Goal: Information Seeking & Learning: Learn about a topic

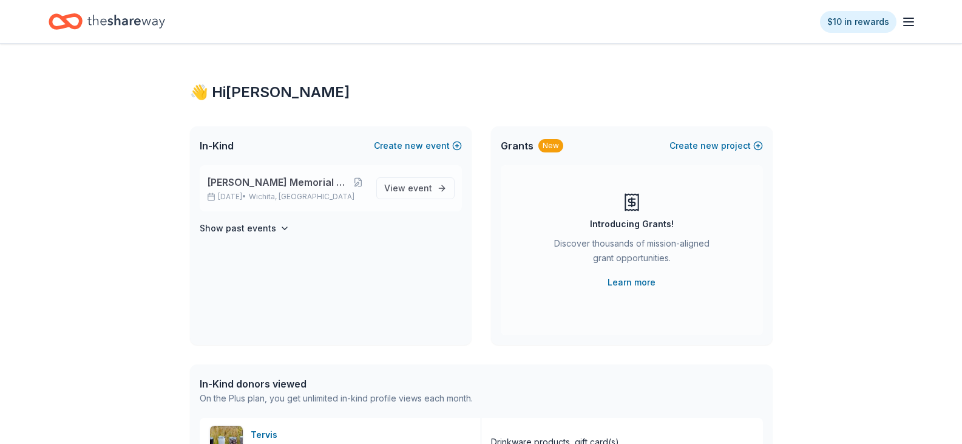
click at [257, 182] on span "[PERSON_NAME] Memorial Golf Tournament" at bounding box center [278, 182] width 143 height 15
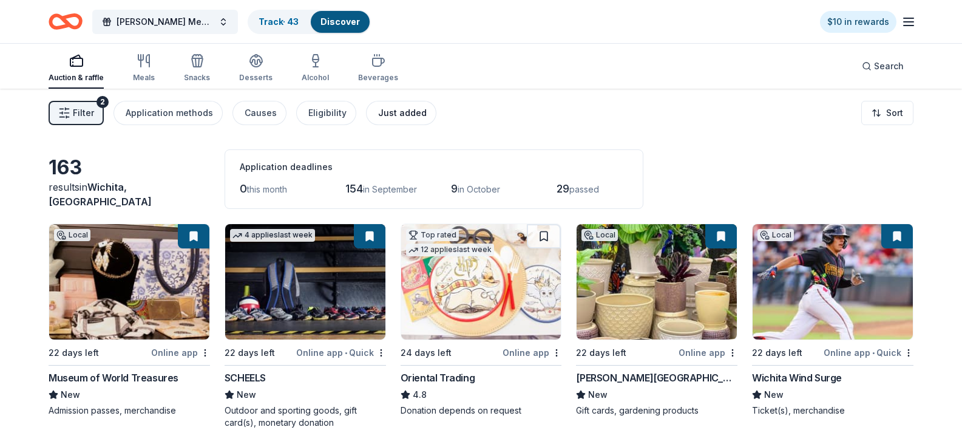
click at [388, 110] on div "Just added" at bounding box center [402, 113] width 49 height 15
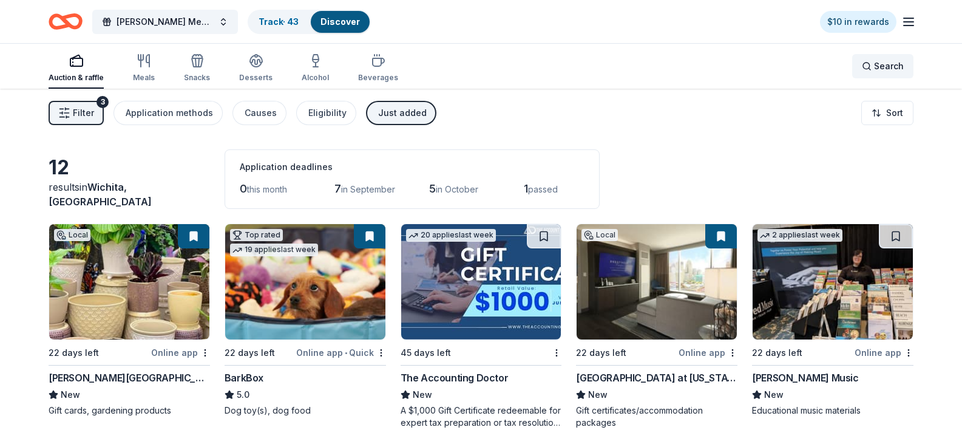
click at [866, 61] on div "Search" at bounding box center [883, 66] width 42 height 15
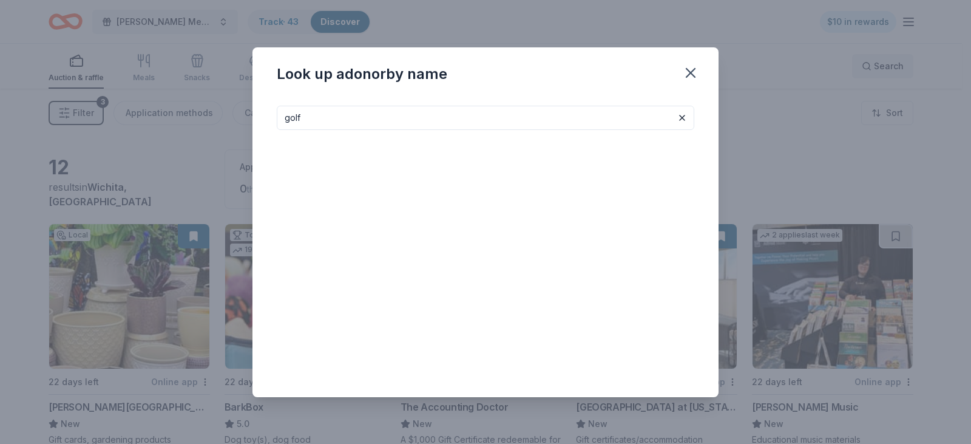
type input "golf"
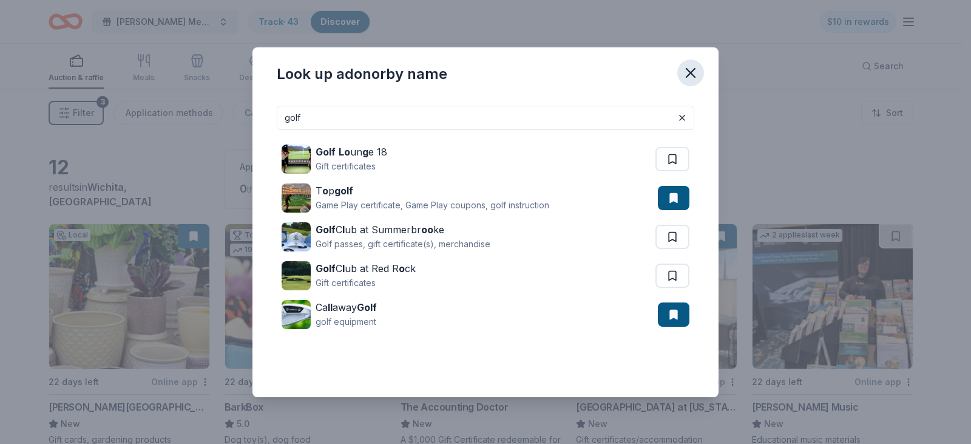
click at [692, 70] on icon "button" at bounding box center [690, 72] width 17 height 17
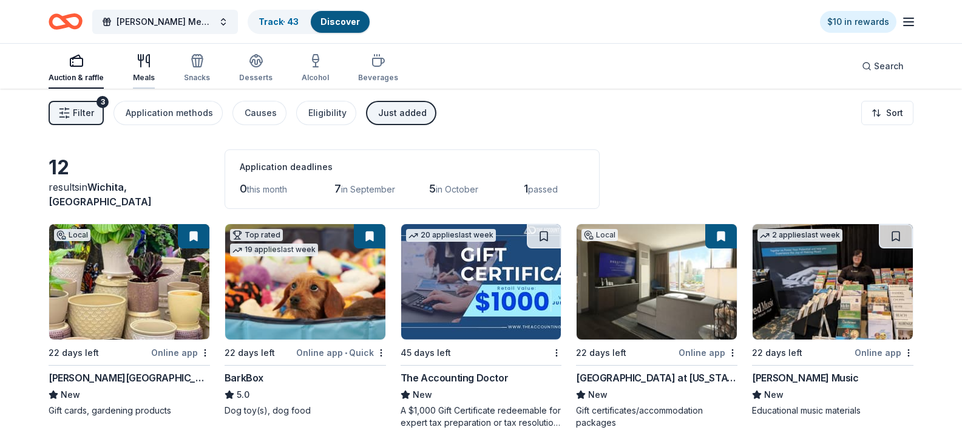
click at [139, 63] on icon "button" at bounding box center [144, 60] width 15 height 15
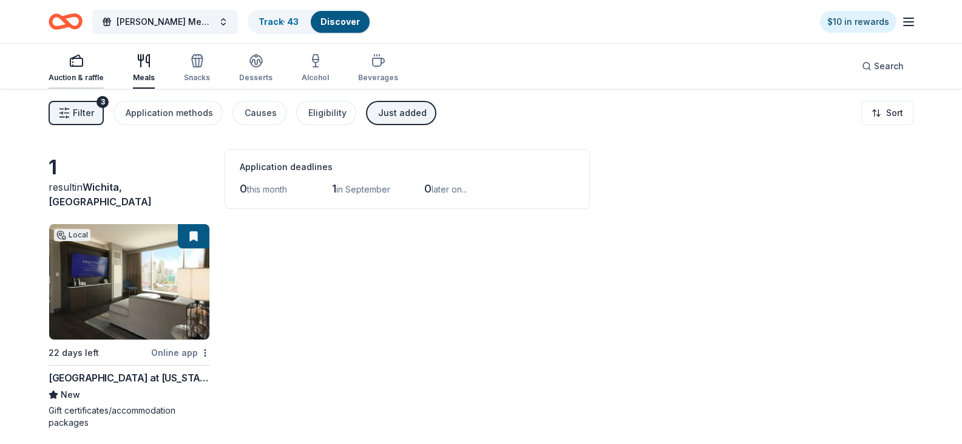
click at [81, 67] on icon "button" at bounding box center [76, 60] width 15 height 15
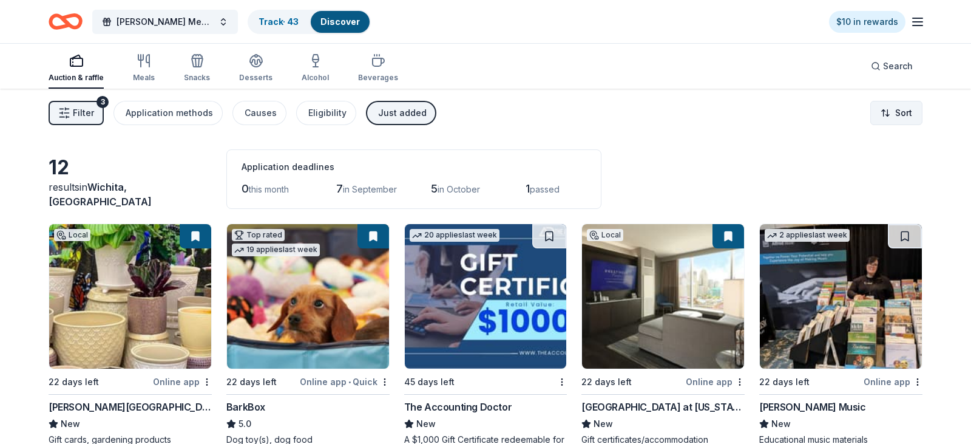
click at [895, 113] on html "Tess Smith Memorial Golf Tournament Track · 43 Discover $10 in rewards Auction …" at bounding box center [485, 222] width 971 height 444
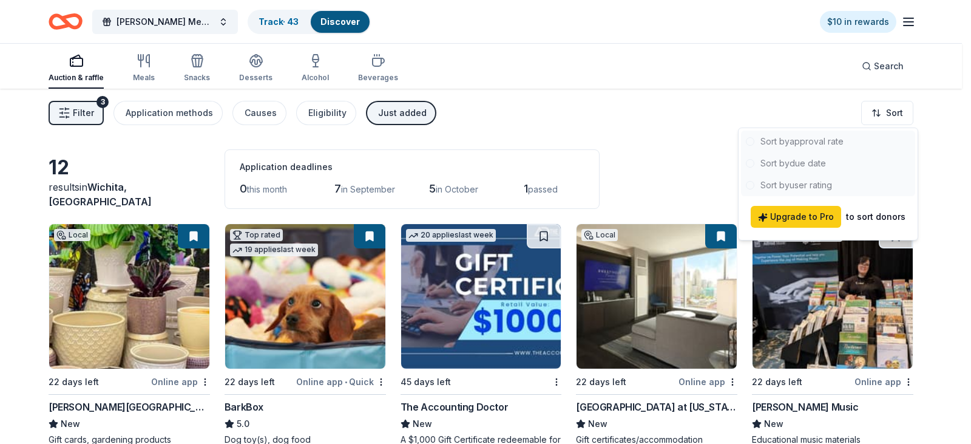
click at [783, 165] on div at bounding box center [828, 164] width 174 height 66
click at [781, 144] on div at bounding box center [828, 164] width 174 height 66
click at [611, 124] on html "Tess Smith Memorial Golf Tournament Track · 43 Discover $10 in rewards Auction …" at bounding box center [485, 222] width 971 height 444
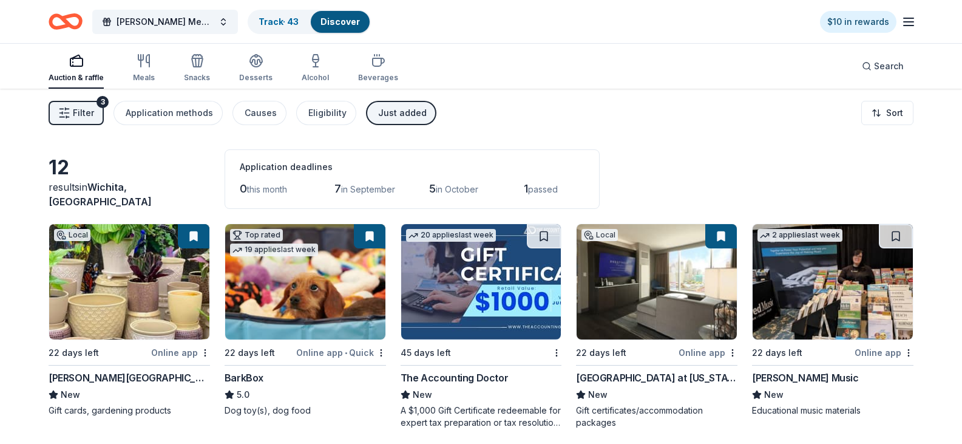
click at [76, 117] on span "Filter" at bounding box center [83, 113] width 21 height 15
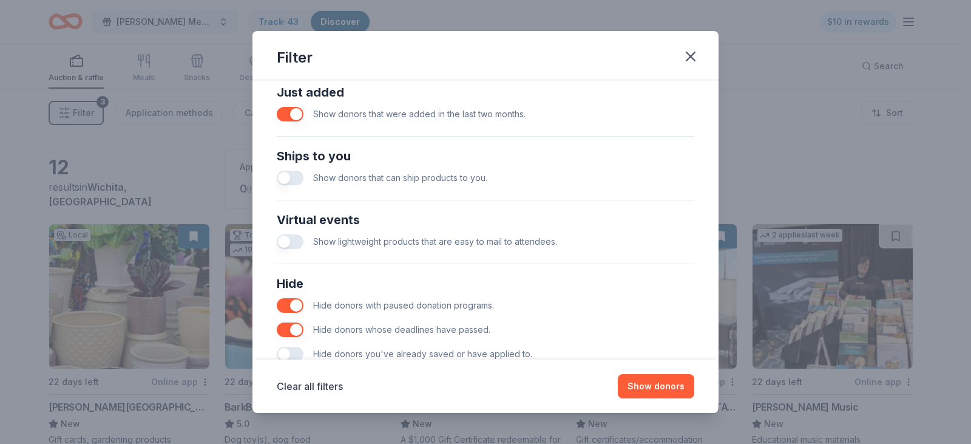
scroll to position [486, 0]
click at [291, 175] on button "button" at bounding box center [290, 177] width 27 height 15
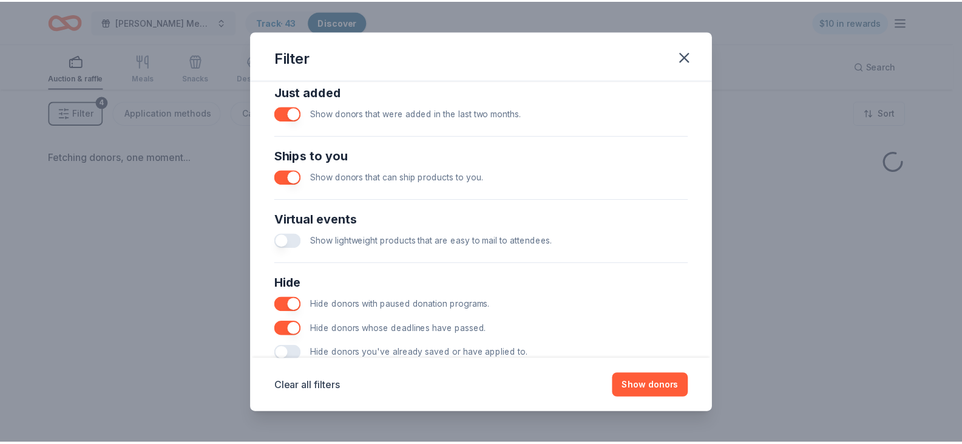
scroll to position [521, 0]
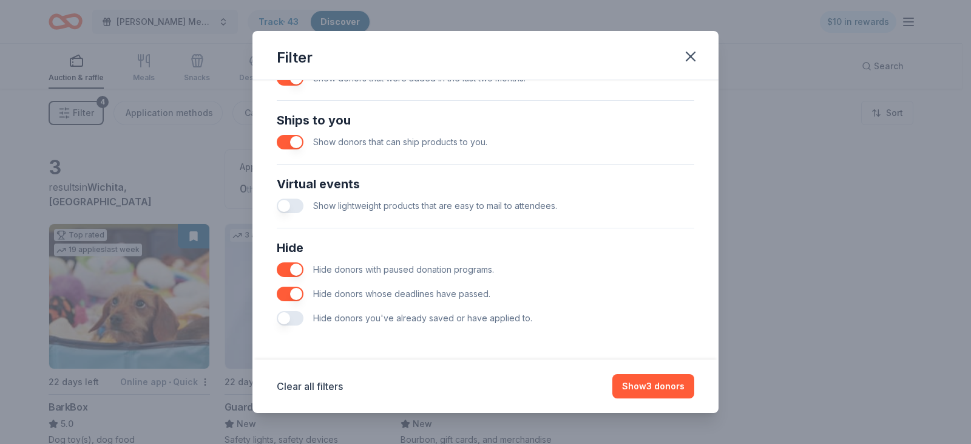
click at [291, 205] on button "button" at bounding box center [290, 206] width 27 height 15
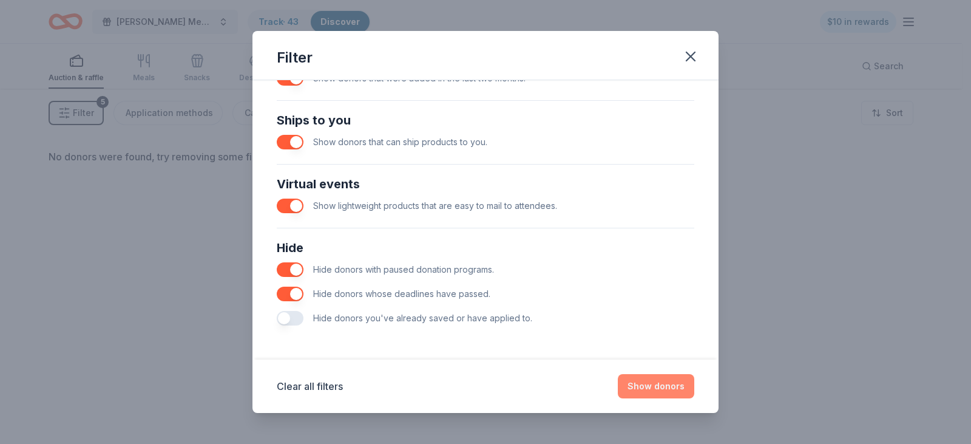
click at [647, 390] on button "Show donors" at bounding box center [656, 386] width 76 height 24
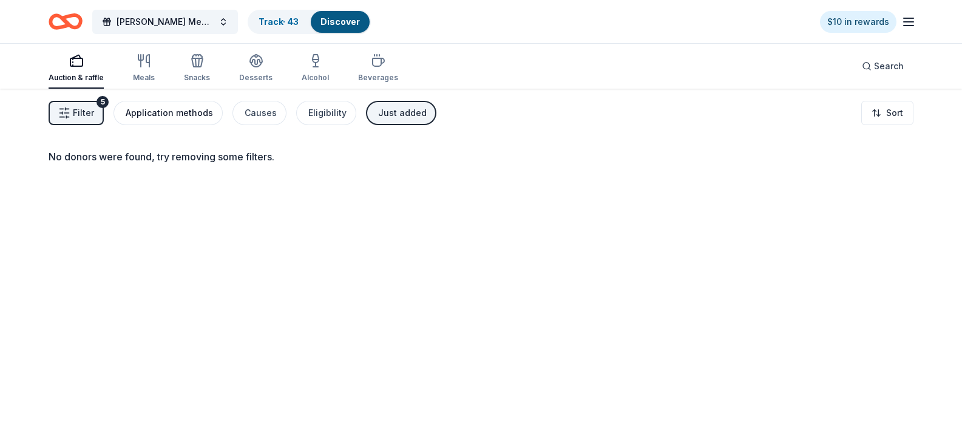
click at [162, 115] on div "Application methods" at bounding box center [169, 113] width 87 height 15
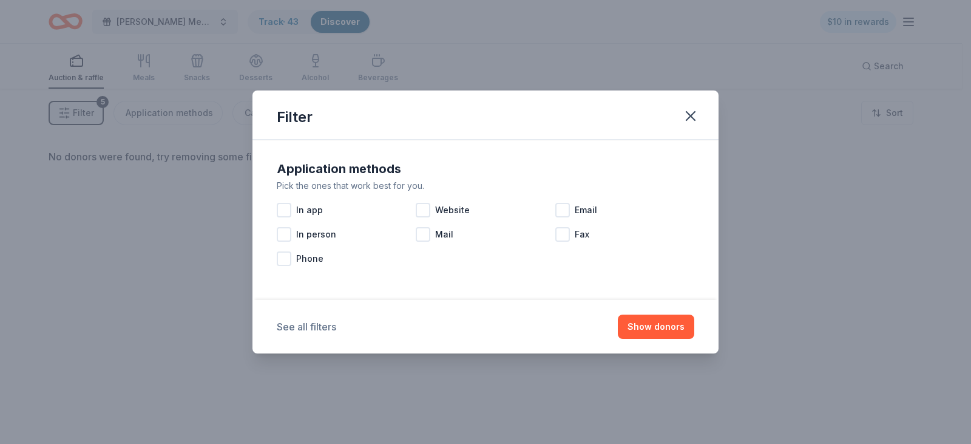
click at [318, 328] on button "See all filters" at bounding box center [306, 326] width 59 height 15
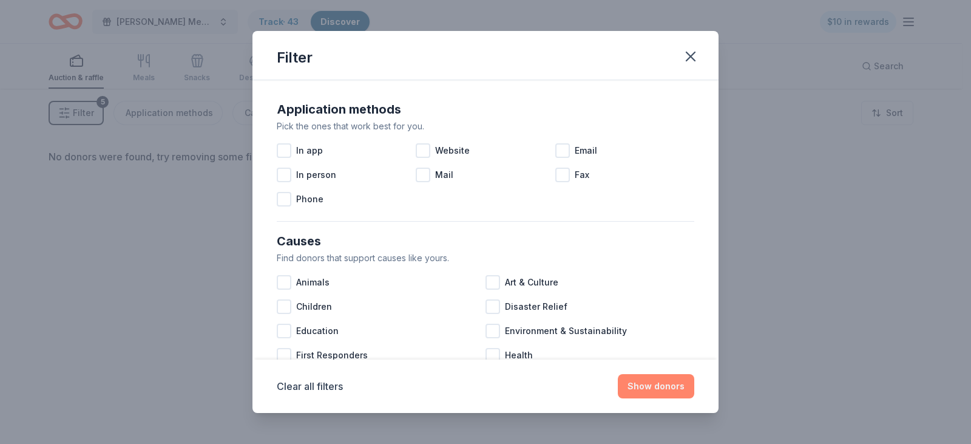
click at [658, 389] on button "Show donors" at bounding box center [656, 386] width 76 height 24
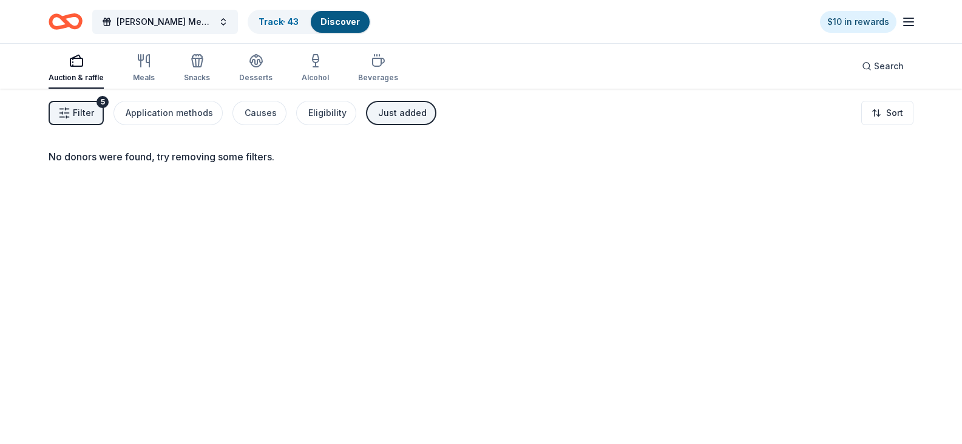
click at [64, 74] on div "Auction & raffle" at bounding box center [76, 78] width 55 height 10
click at [148, 118] on div "Application methods" at bounding box center [169, 113] width 87 height 15
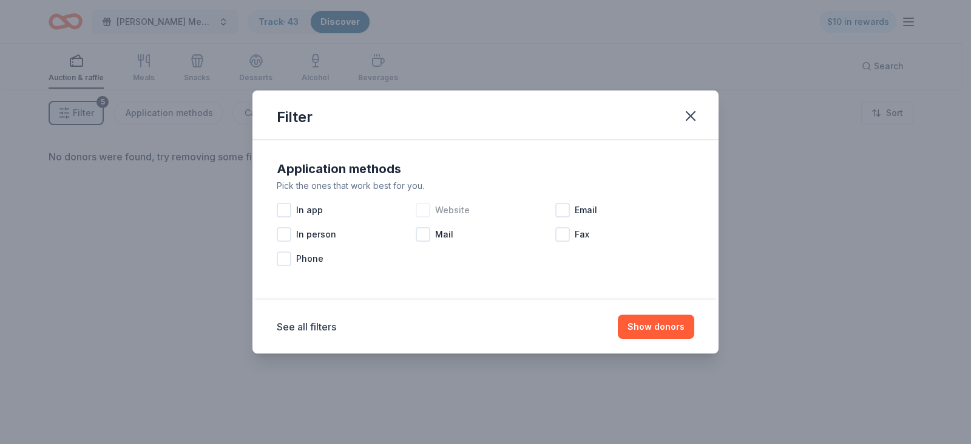
click at [426, 211] on div at bounding box center [423, 210] width 15 height 15
click at [284, 209] on div at bounding box center [284, 210] width 15 height 15
drag, startPoint x: 421, startPoint y: 235, endPoint x: 432, endPoint y: 235, distance: 11.5
click at [421, 234] on div at bounding box center [423, 234] width 15 height 15
click at [559, 206] on div at bounding box center [563, 210] width 15 height 15
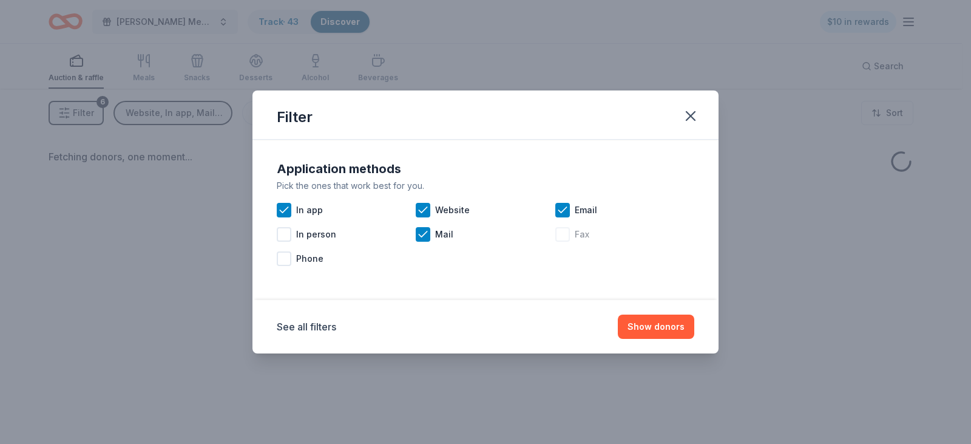
click at [565, 233] on div at bounding box center [563, 234] width 15 height 15
click at [650, 327] on button "Show donors" at bounding box center [656, 326] width 76 height 24
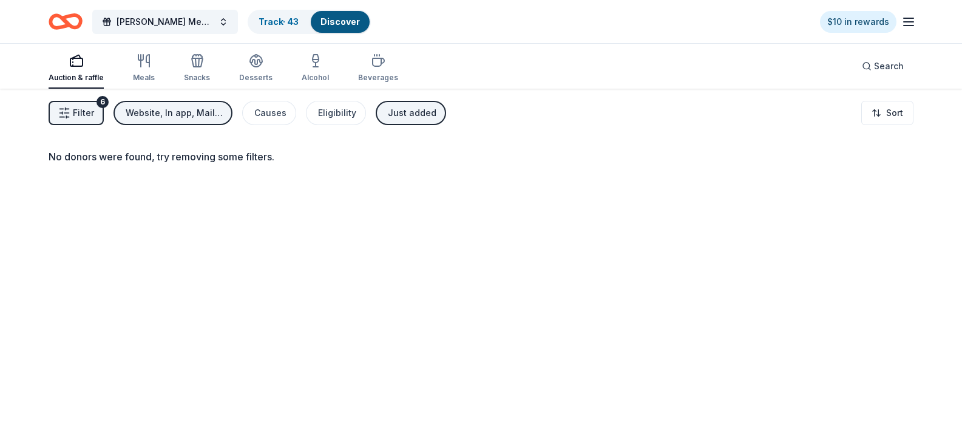
click at [411, 110] on div "Just added" at bounding box center [412, 113] width 49 height 15
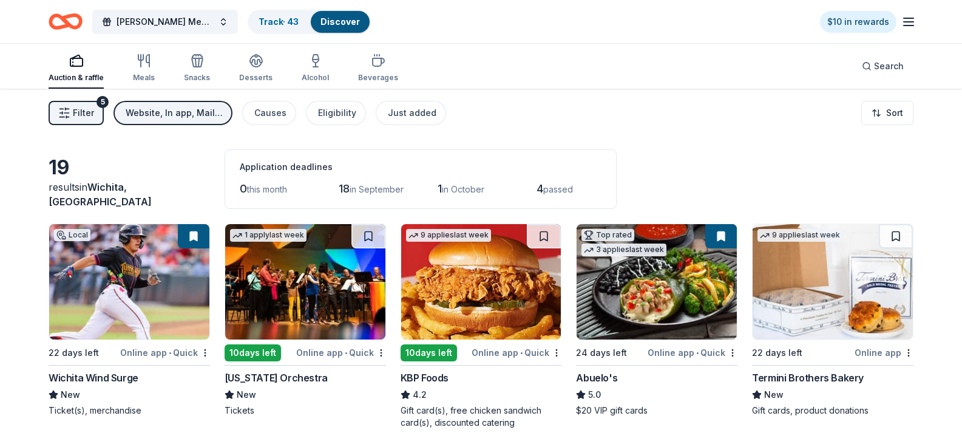
click at [202, 113] on div "Website, In app, Mail, Email, Fax" at bounding box center [174, 113] width 97 height 15
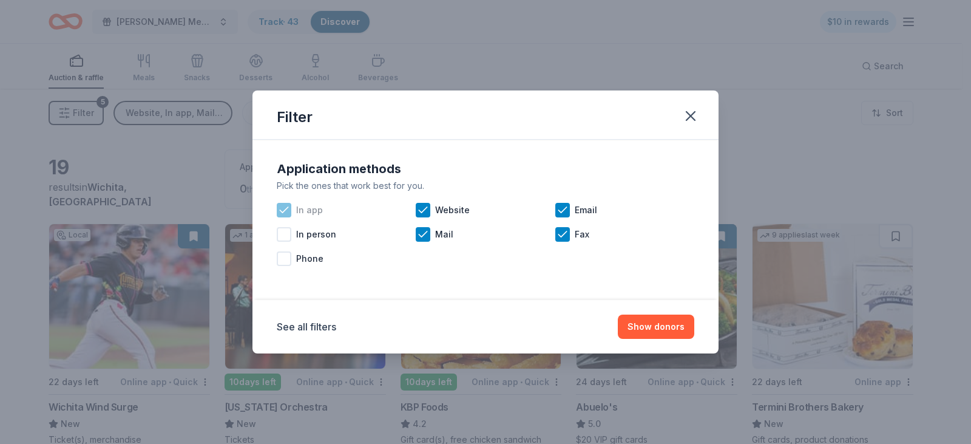
click at [289, 209] on icon at bounding box center [284, 210] width 12 height 12
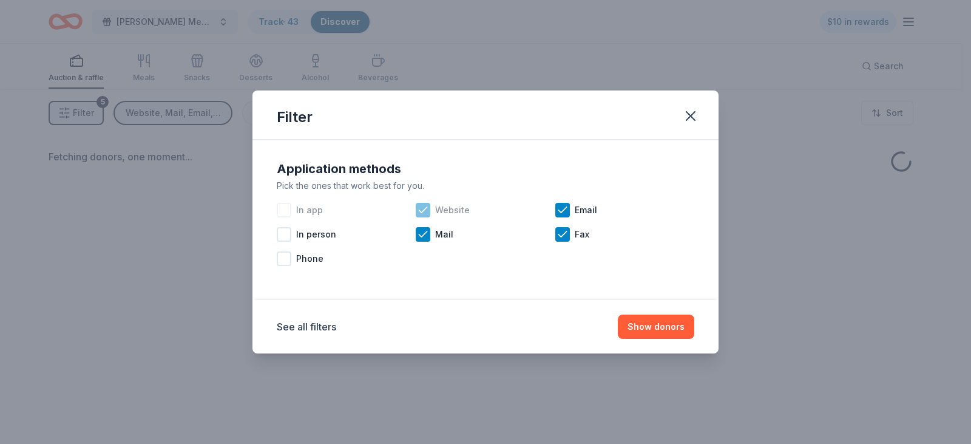
click at [425, 208] on icon at bounding box center [423, 210] width 12 height 12
click at [426, 237] on icon at bounding box center [423, 234] width 12 height 12
click at [565, 233] on icon at bounding box center [563, 233] width 8 height 5
click at [565, 211] on icon at bounding box center [563, 210] width 12 height 12
click at [695, 115] on icon "button" at bounding box center [690, 115] width 17 height 17
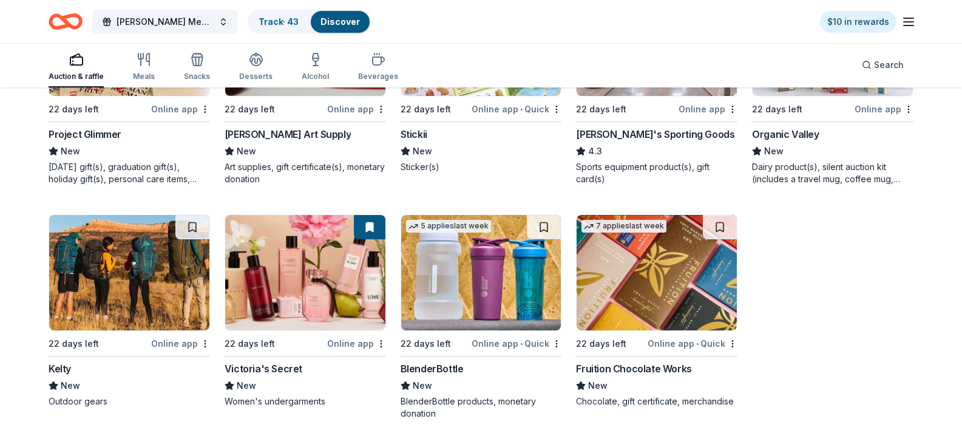
scroll to position [829, 0]
